Goal: Navigation & Orientation: Find specific page/section

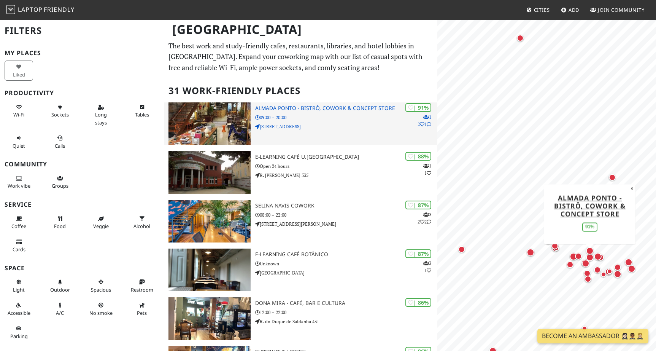
click at [295, 109] on h3 "Almada Ponto - Bistrô, Cowork & Concept Store" at bounding box center [346, 108] width 182 height 6
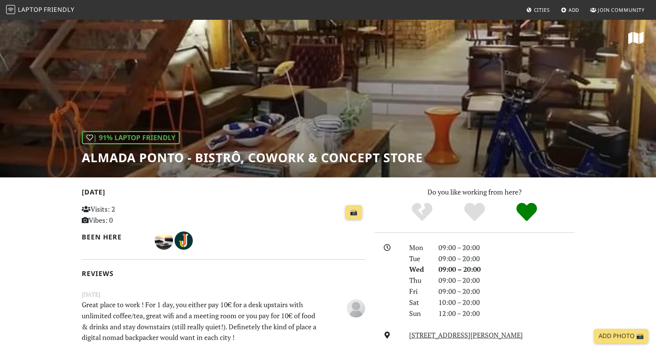
click at [287, 123] on div "| 91% Laptop Friendly Almada Ponto - Bistrô, Cowork & Concept Store" at bounding box center [328, 98] width 656 height 158
click at [289, 139] on div "| 91% Laptop Friendly Almada Ponto - Bistrô, Cowork & Concept Store" at bounding box center [252, 148] width 341 height 34
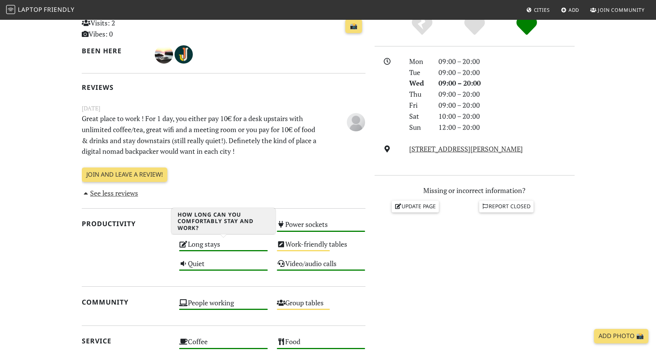
scroll to position [184, 0]
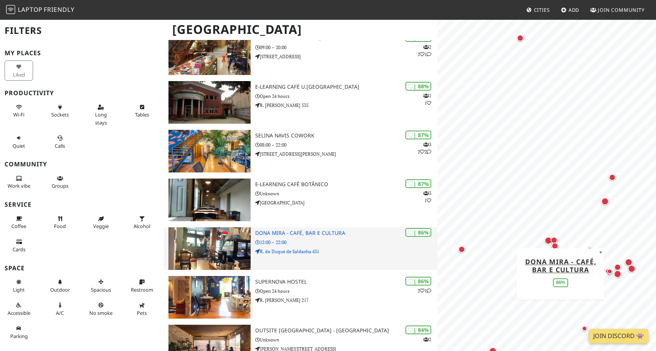
scroll to position [71, 0]
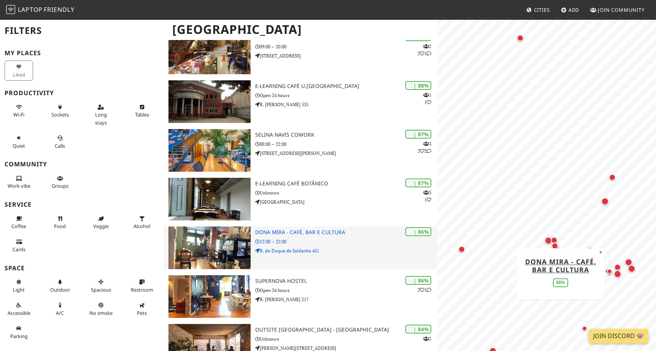
click at [225, 236] on img at bounding box center [209, 247] width 82 height 43
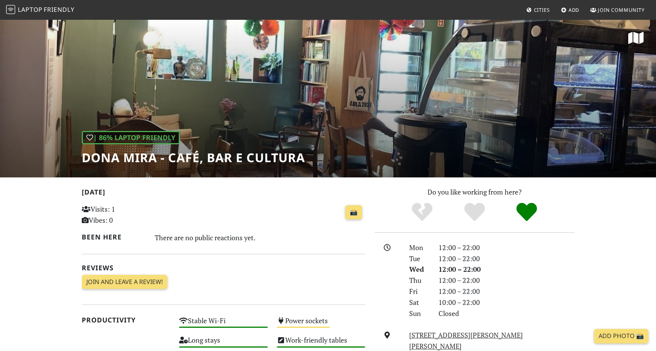
click at [480, 119] on div "| 86% Laptop Friendly Dona Mira - Café, Bar e Cultura" at bounding box center [328, 98] width 656 height 158
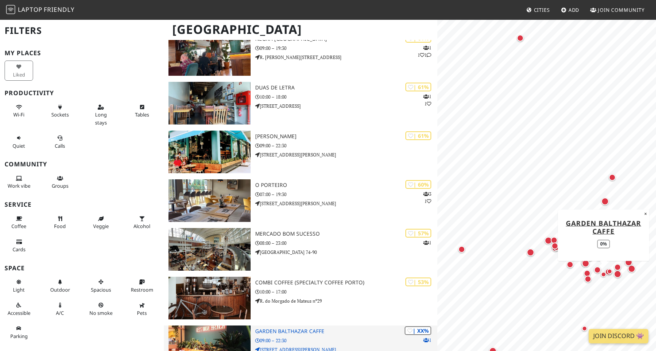
scroll to position [1168, 0]
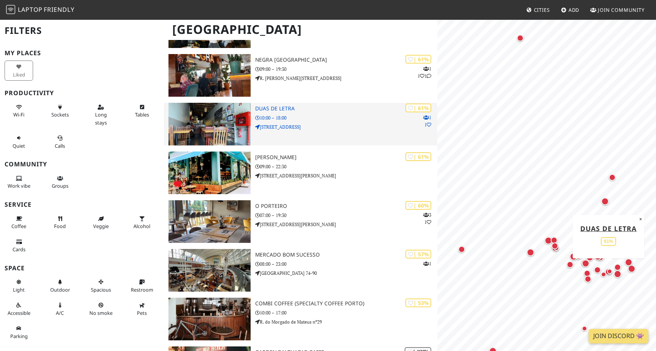
click at [278, 107] on h3 "Duas De Letra" at bounding box center [346, 108] width 182 height 6
